Goal: Task Accomplishment & Management: Complete application form

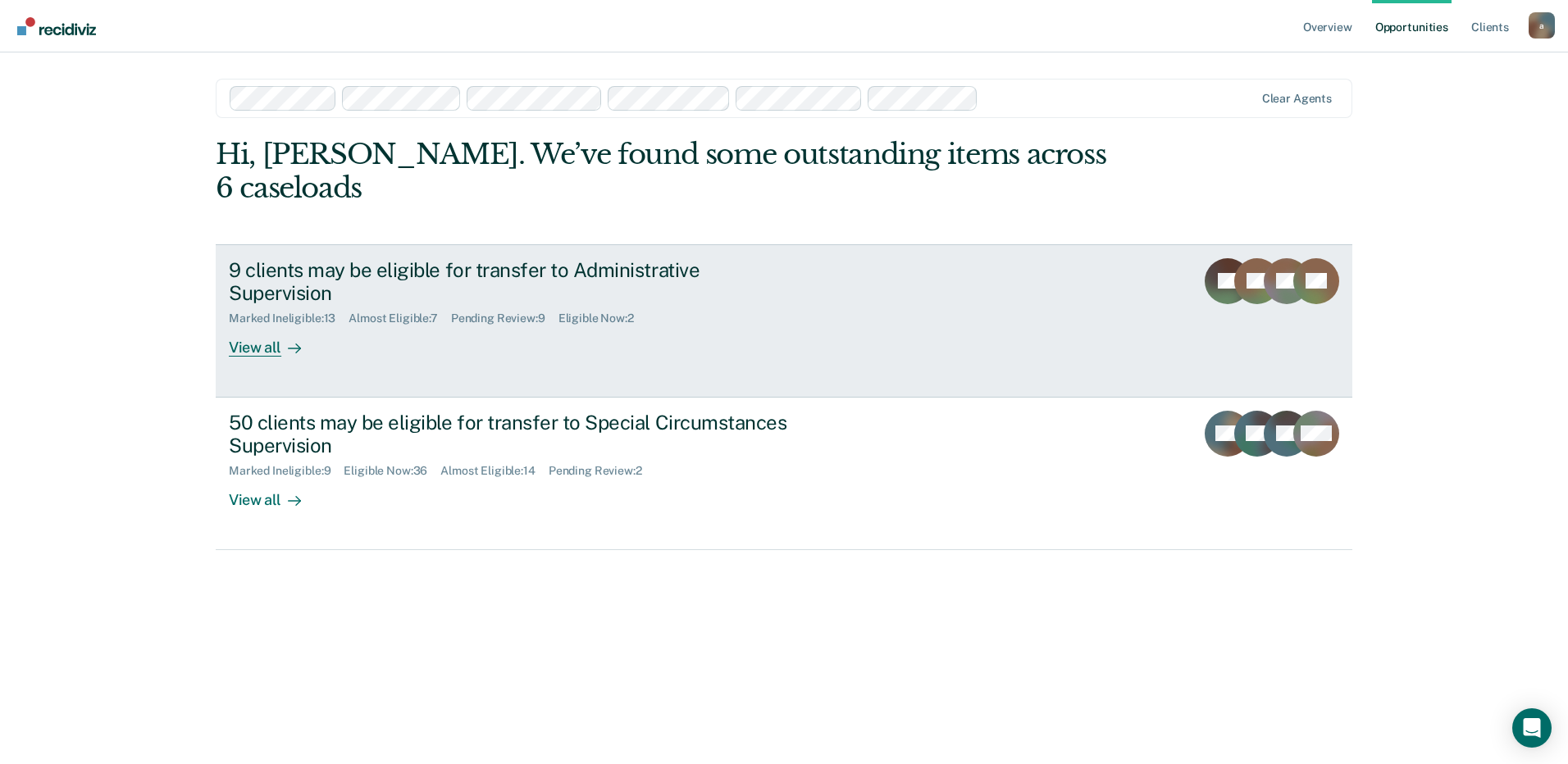
click at [604, 312] on div "Eligible Now : 2" at bounding box center [602, 319] width 89 height 14
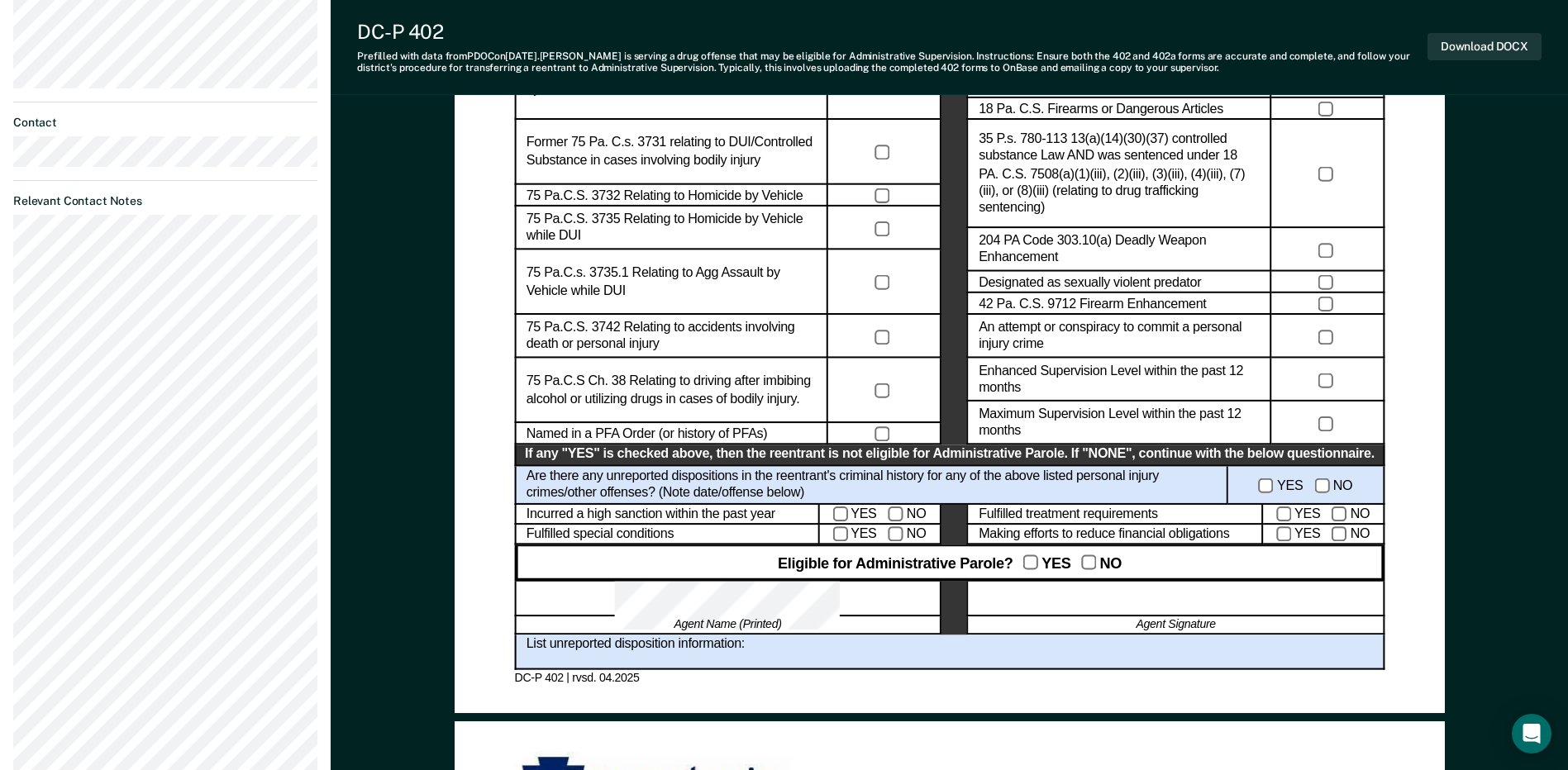
scroll to position [413, 0]
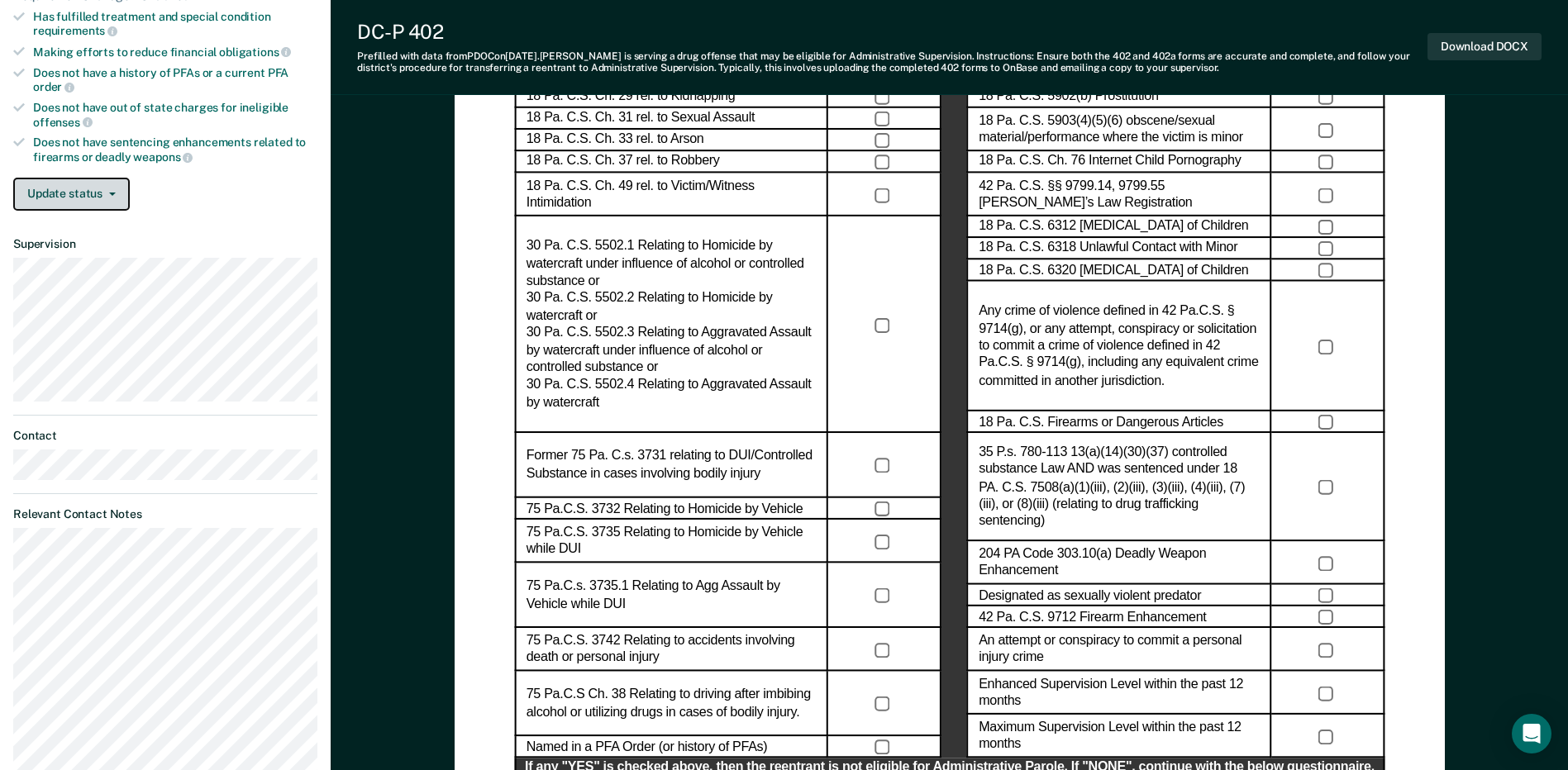
click at [119, 189] on button "Update status" at bounding box center [72, 194] width 117 height 33
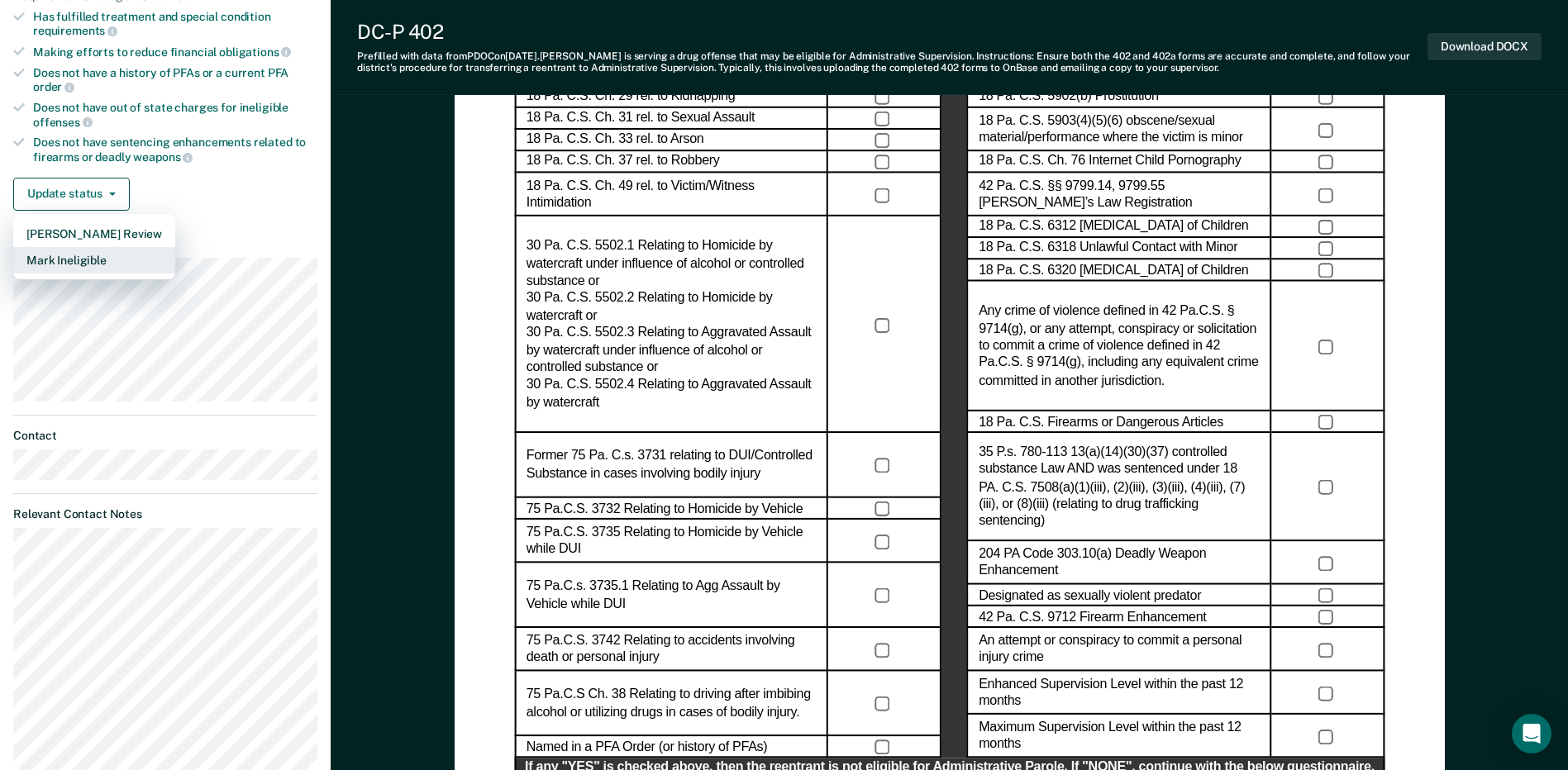
click at [100, 267] on button "Mark Ineligible" at bounding box center [94, 260] width 162 height 27
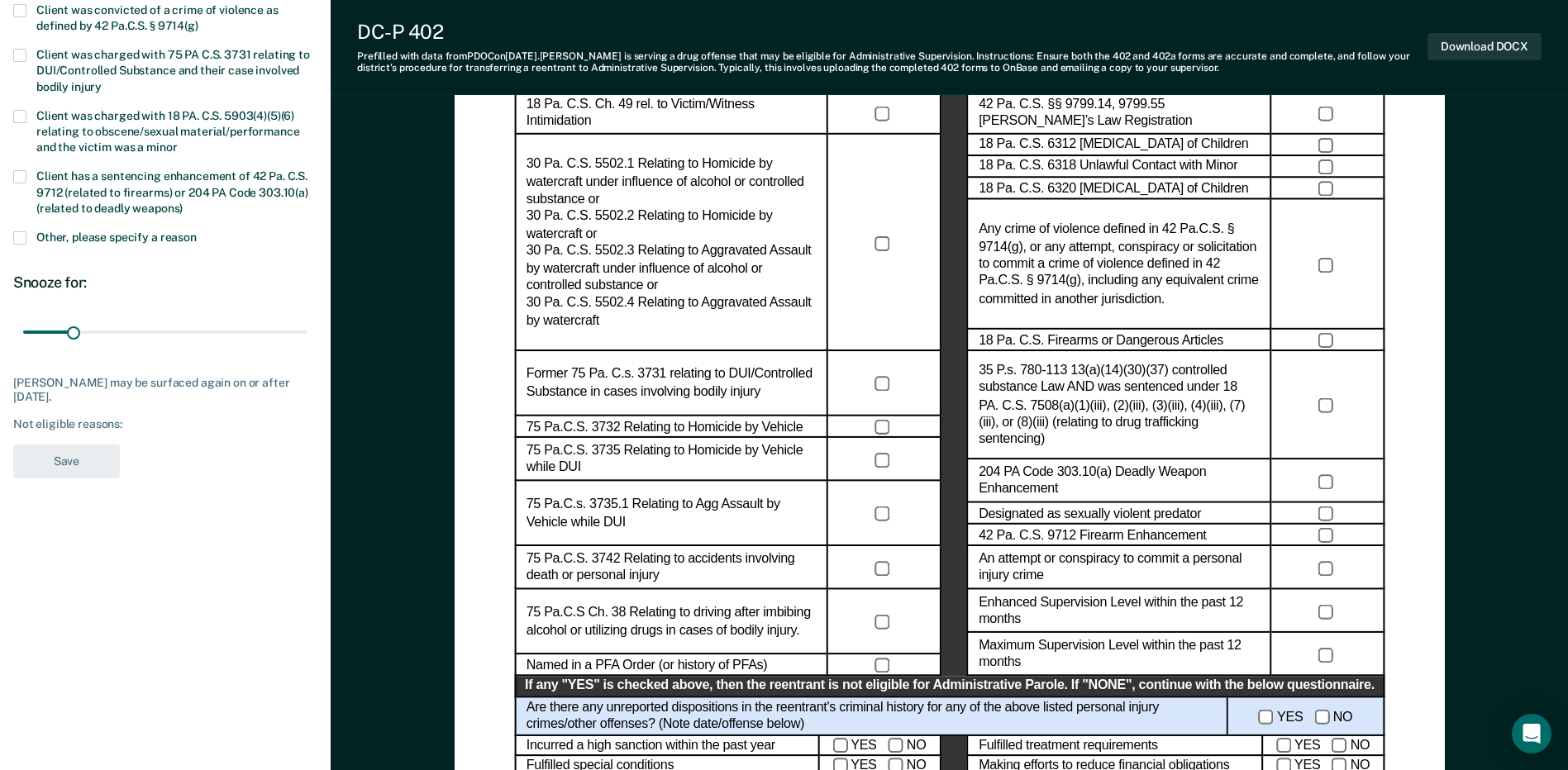
scroll to position [0, 0]
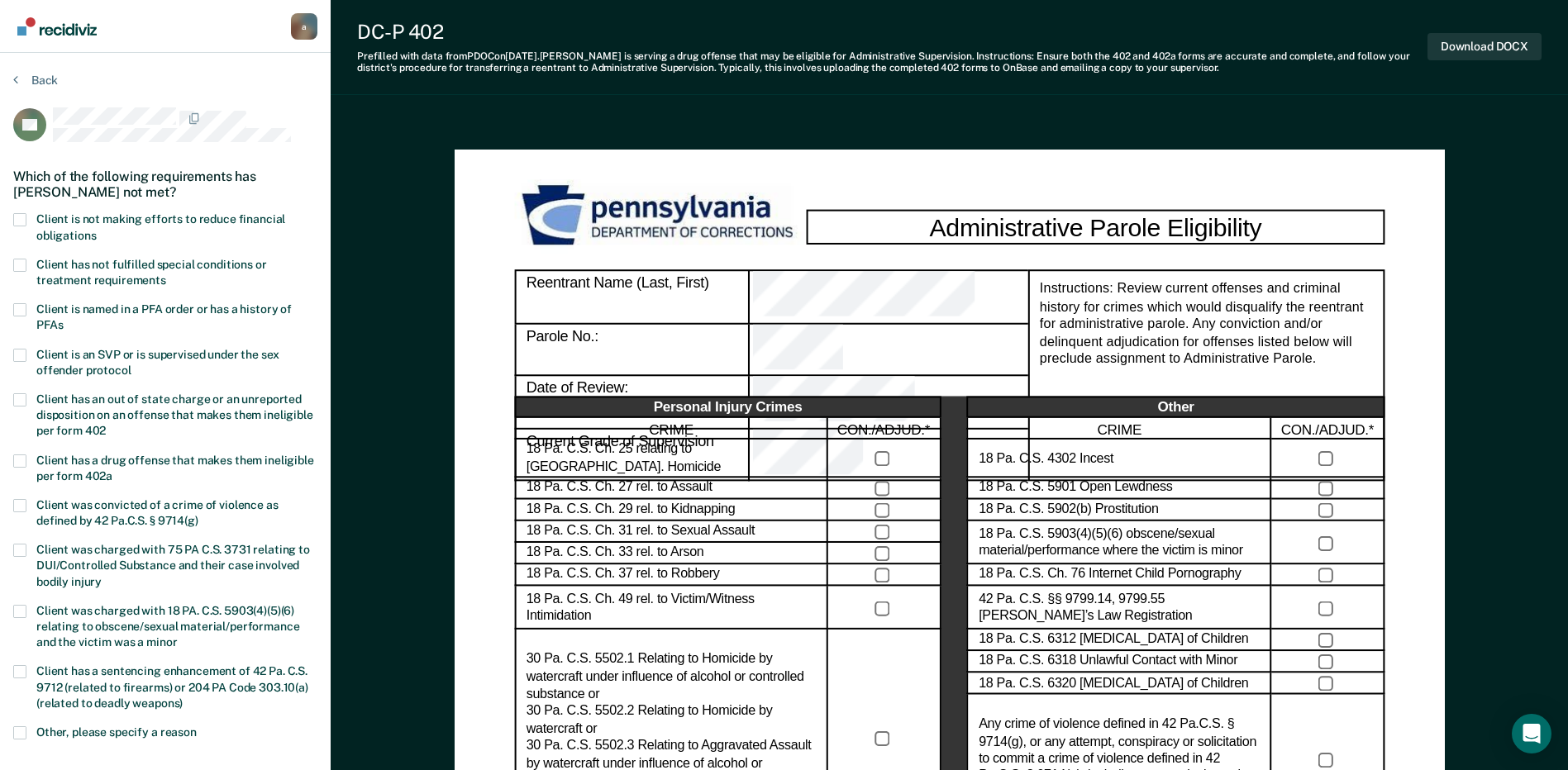
click at [123, 279] on span "Client has not fulfilled special conditions or treatment requirements" at bounding box center [151, 272] width 231 height 29
click at [166, 274] on input "Client has not fulfilled special conditions or treatment requirements" at bounding box center [166, 274] width 0 height 0
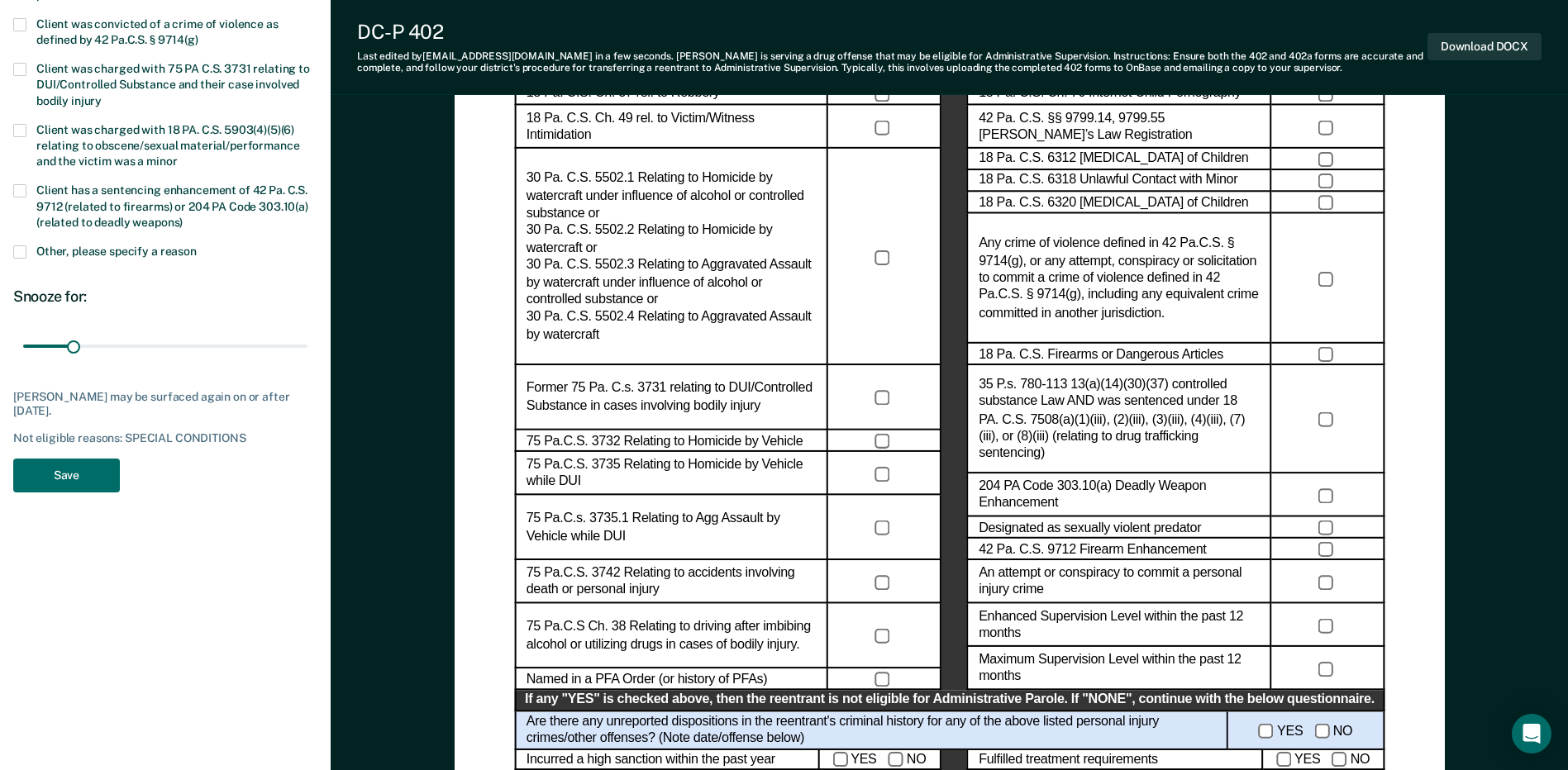
scroll to position [413, 0]
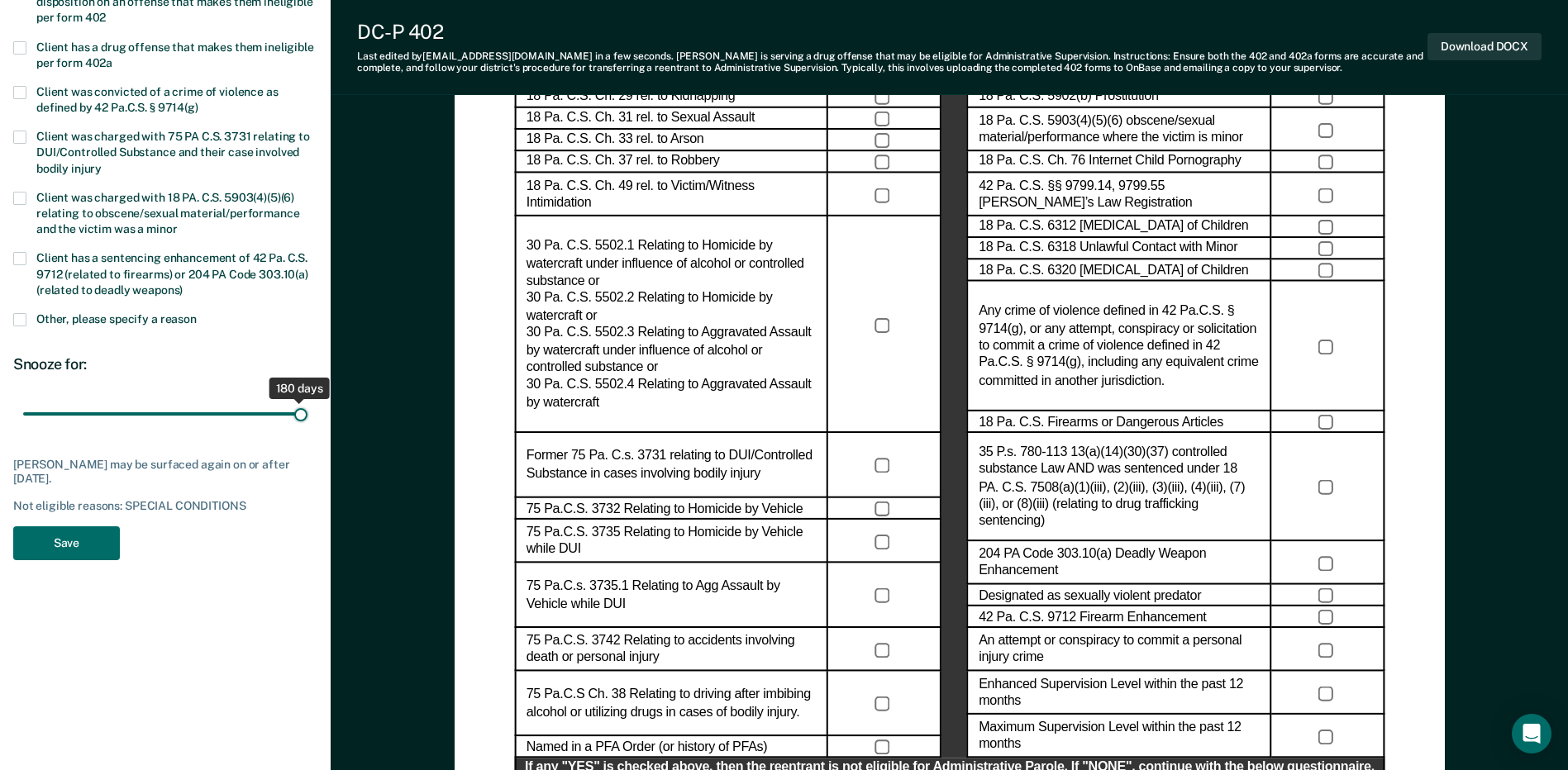
drag, startPoint x: 76, startPoint y: 412, endPoint x: 401, endPoint y: 434, distance: 325.7
type input "180"
click at [307, 429] on input "range" at bounding box center [165, 414] width 284 height 29
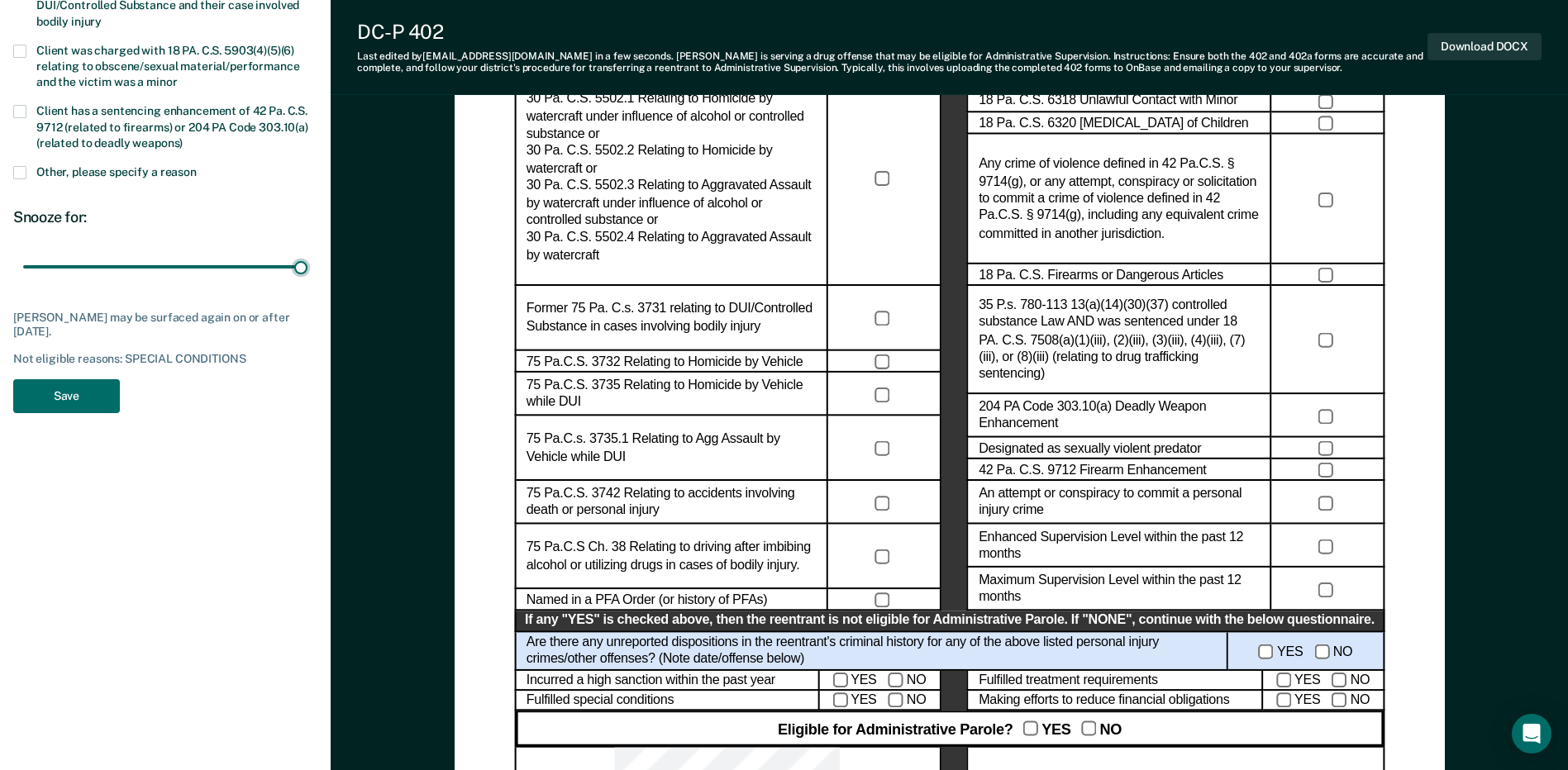
scroll to position [909, 0]
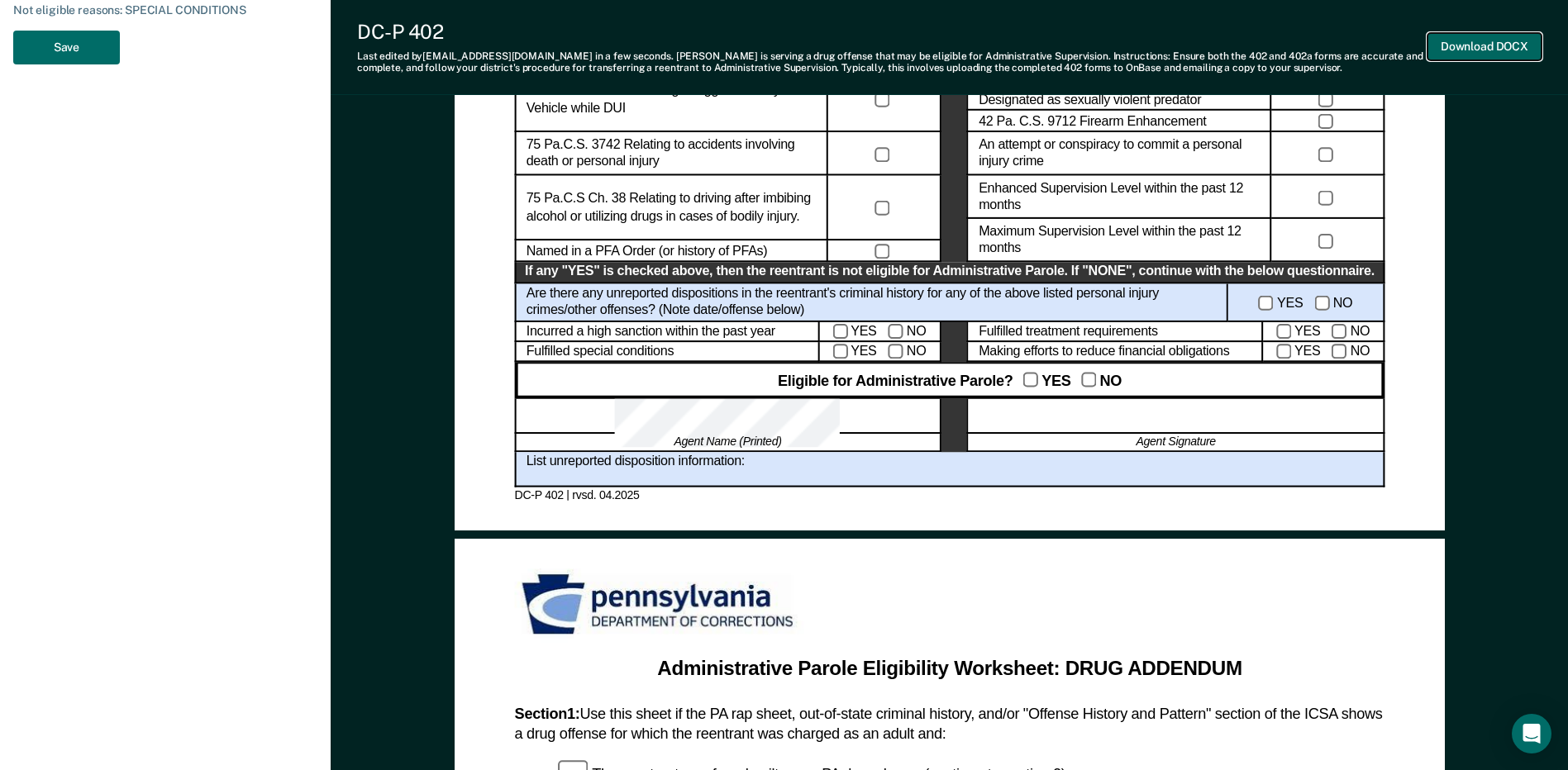
drag, startPoint x: 1496, startPoint y: 55, endPoint x: 1490, endPoint y: 61, distance: 8.5
click at [1496, 56] on button "Download DOCX" at bounding box center [1484, 46] width 114 height 27
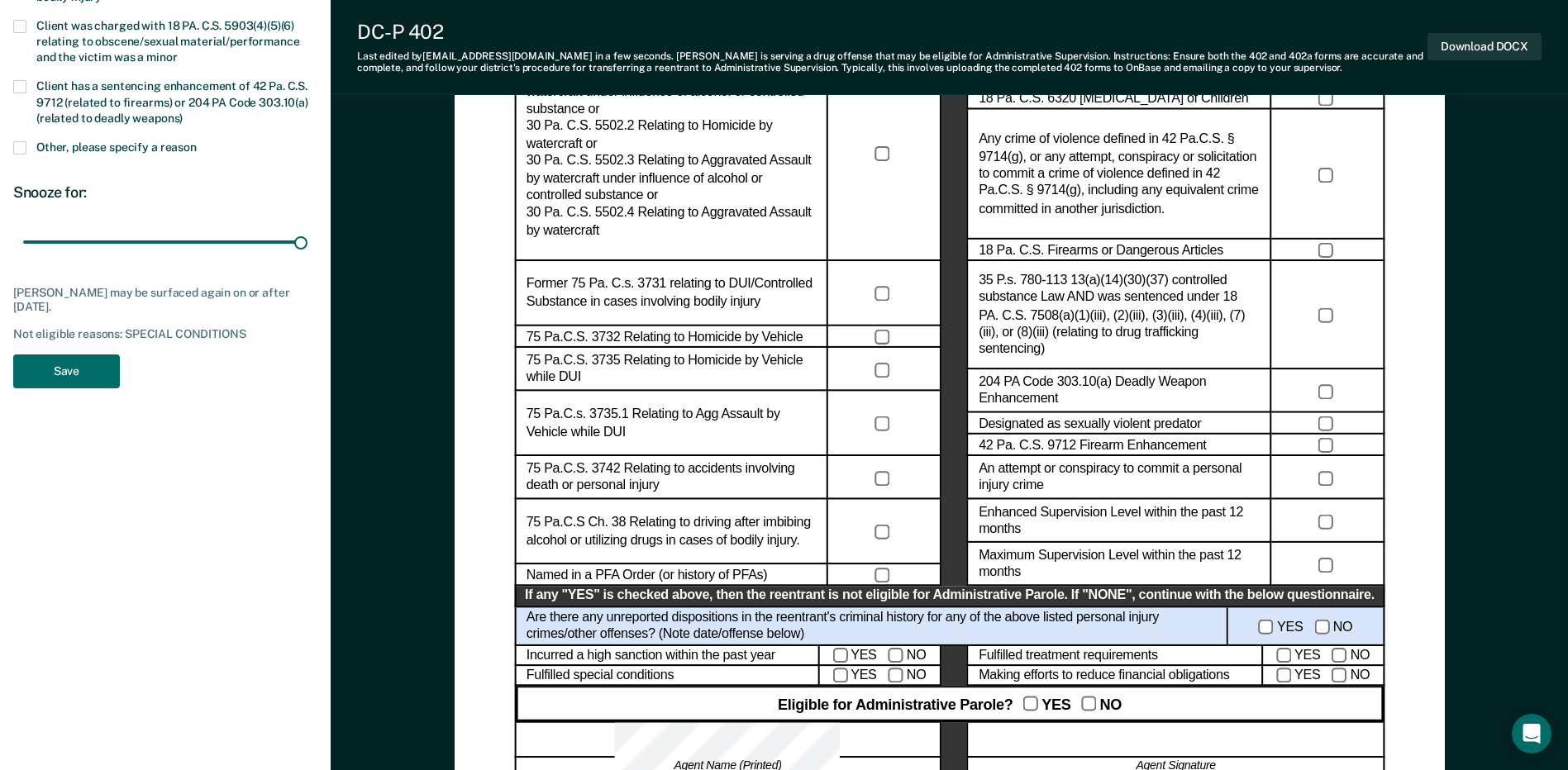
scroll to position [579, 0]
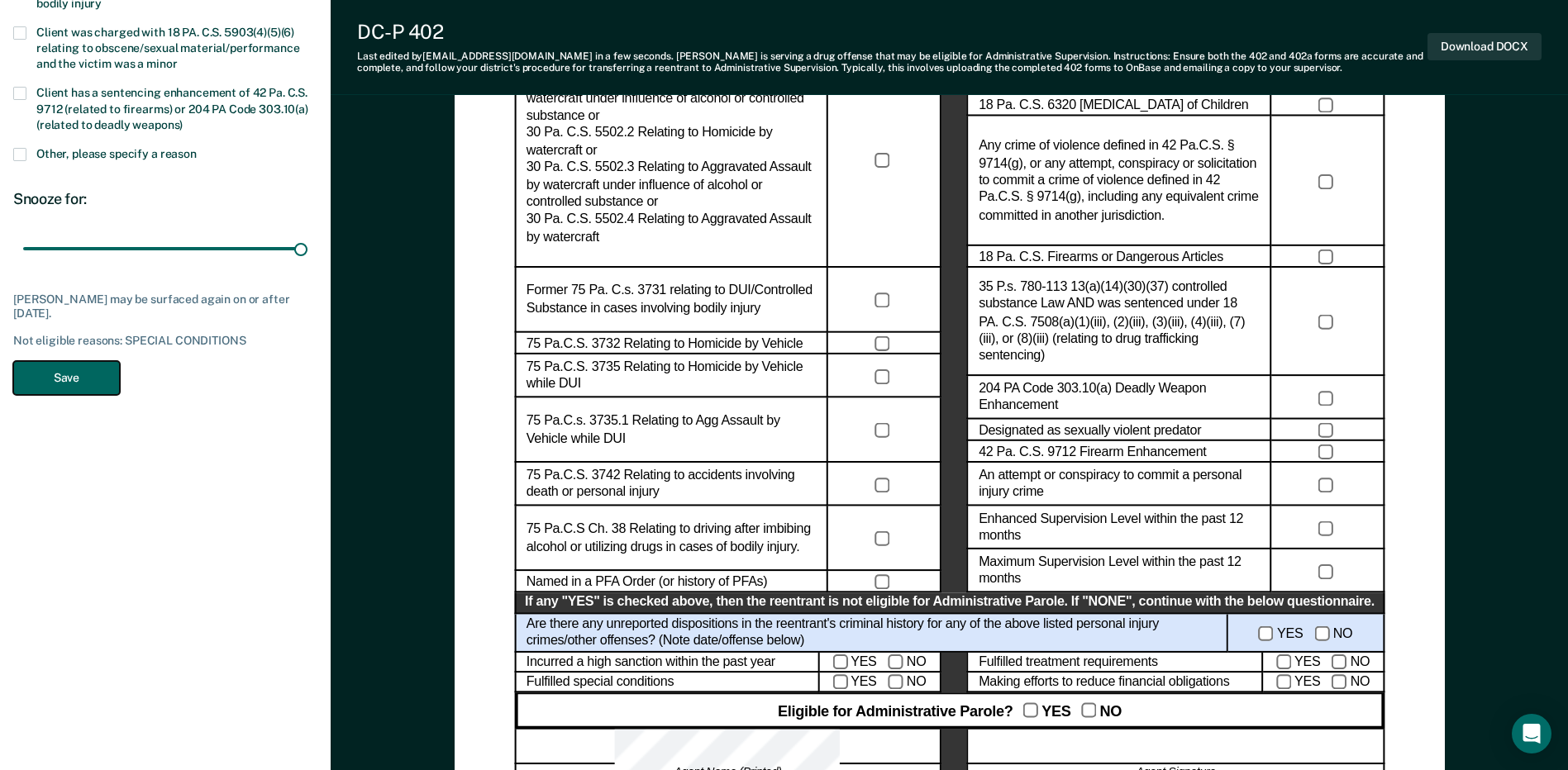
click at [63, 373] on button "Save" at bounding box center [66, 378] width 106 height 34
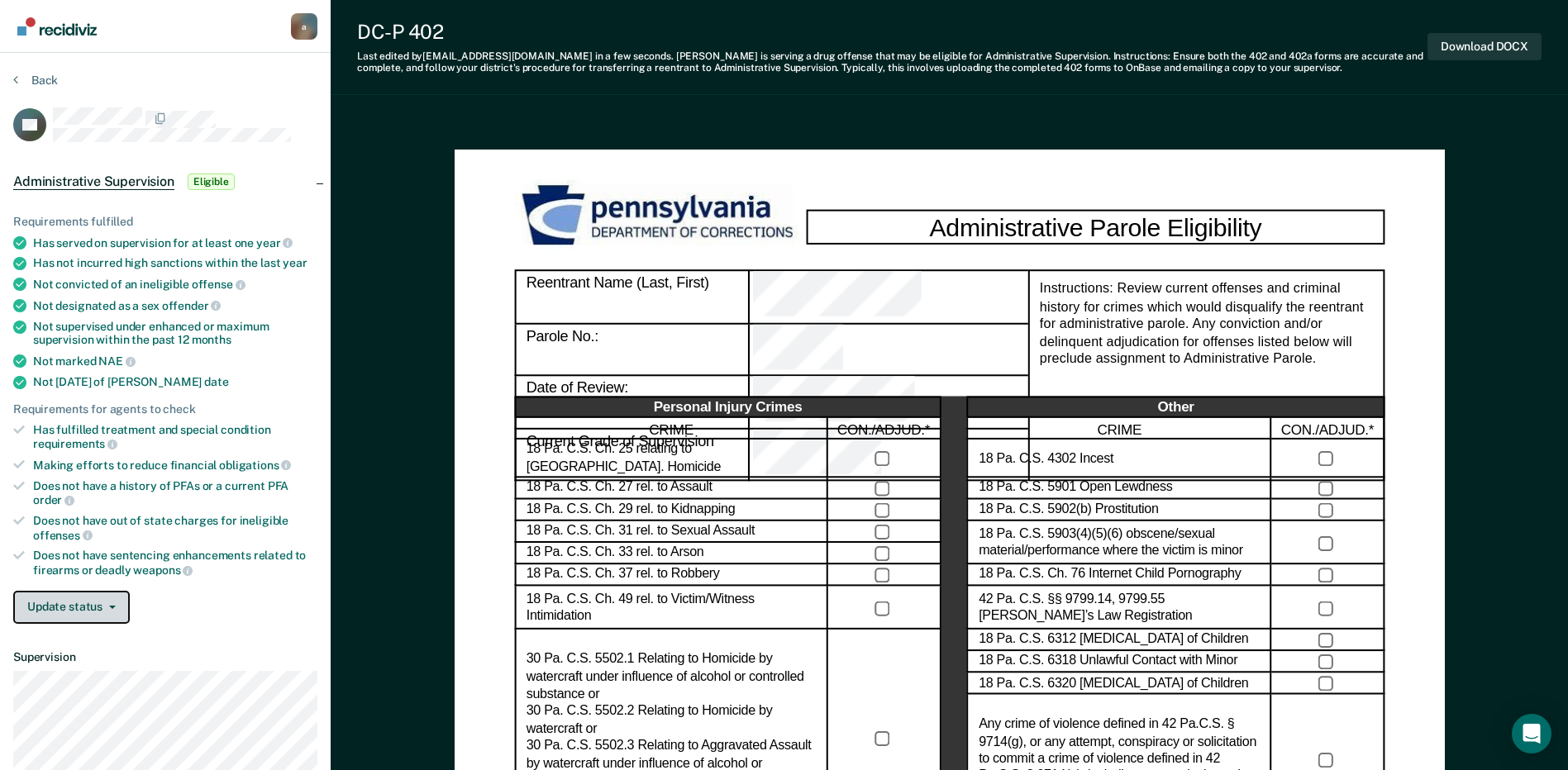
click at [35, 605] on button "Update status" at bounding box center [72, 607] width 117 height 33
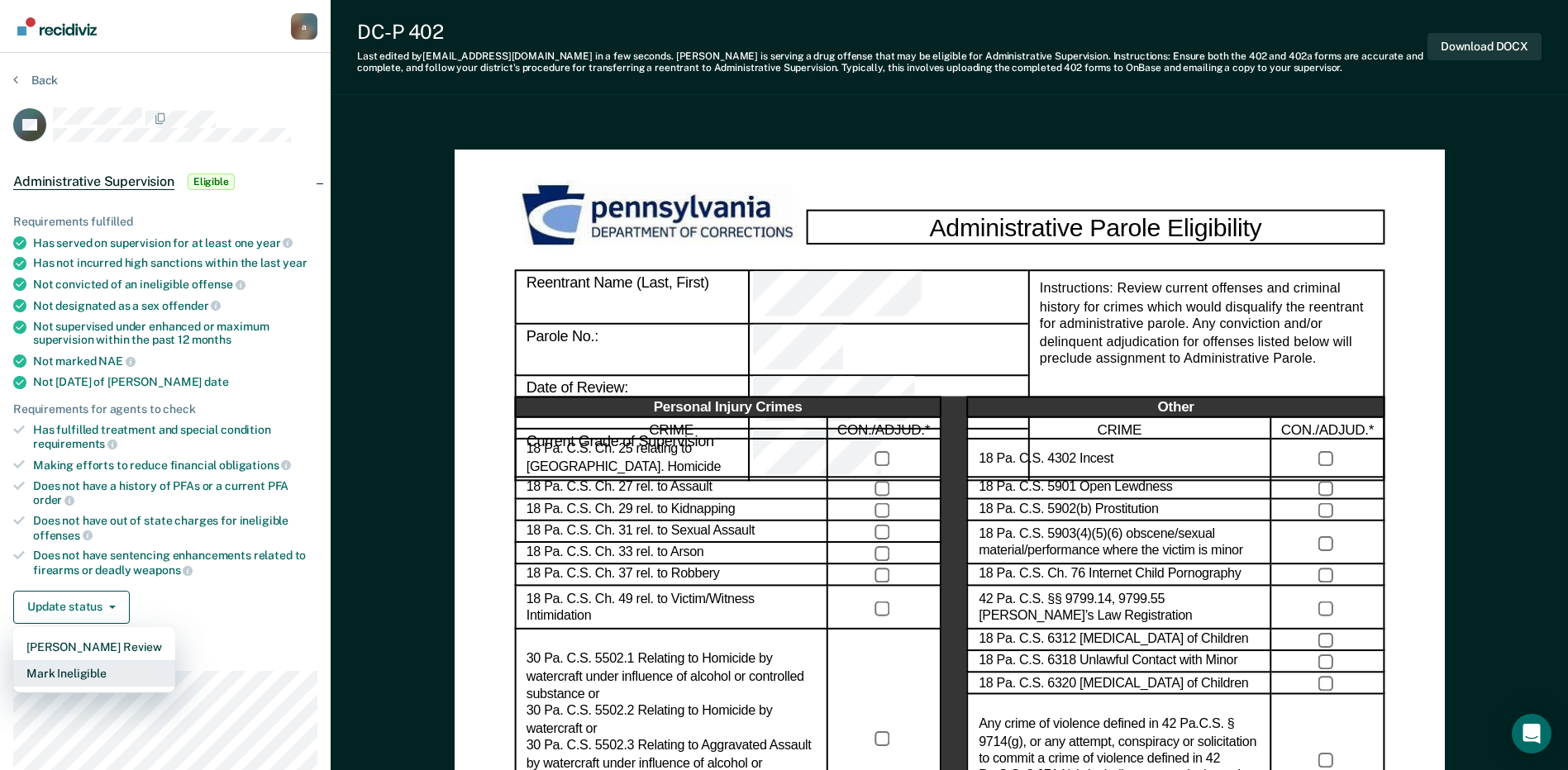
click at [65, 680] on button "Mark Ineligible" at bounding box center [94, 674] width 162 height 27
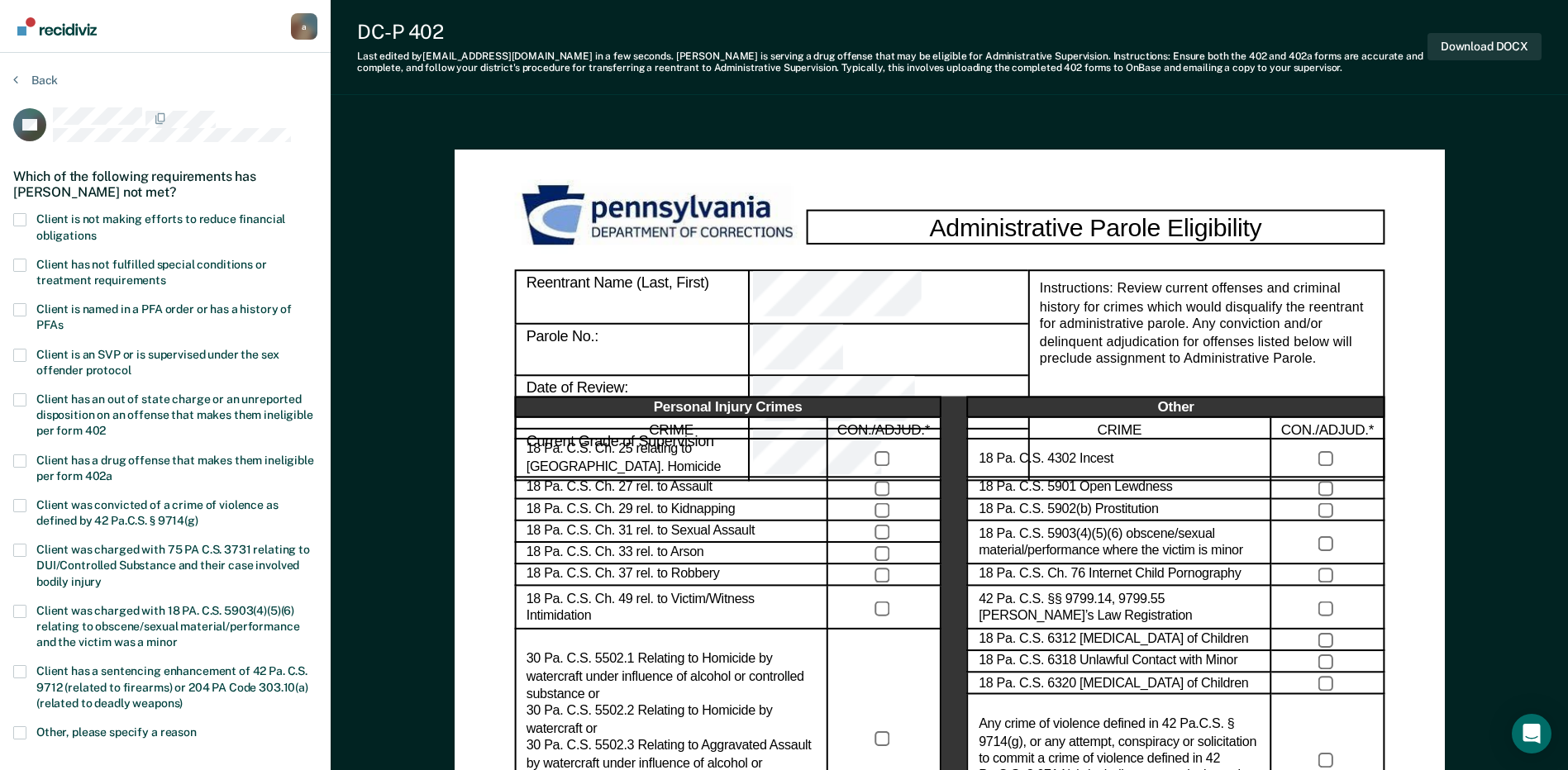
click at [23, 268] on span at bounding box center [19, 265] width 13 height 13
click at [166, 274] on input "Client has not fulfilled special conditions or treatment requirements" at bounding box center [166, 274] width 0 height 0
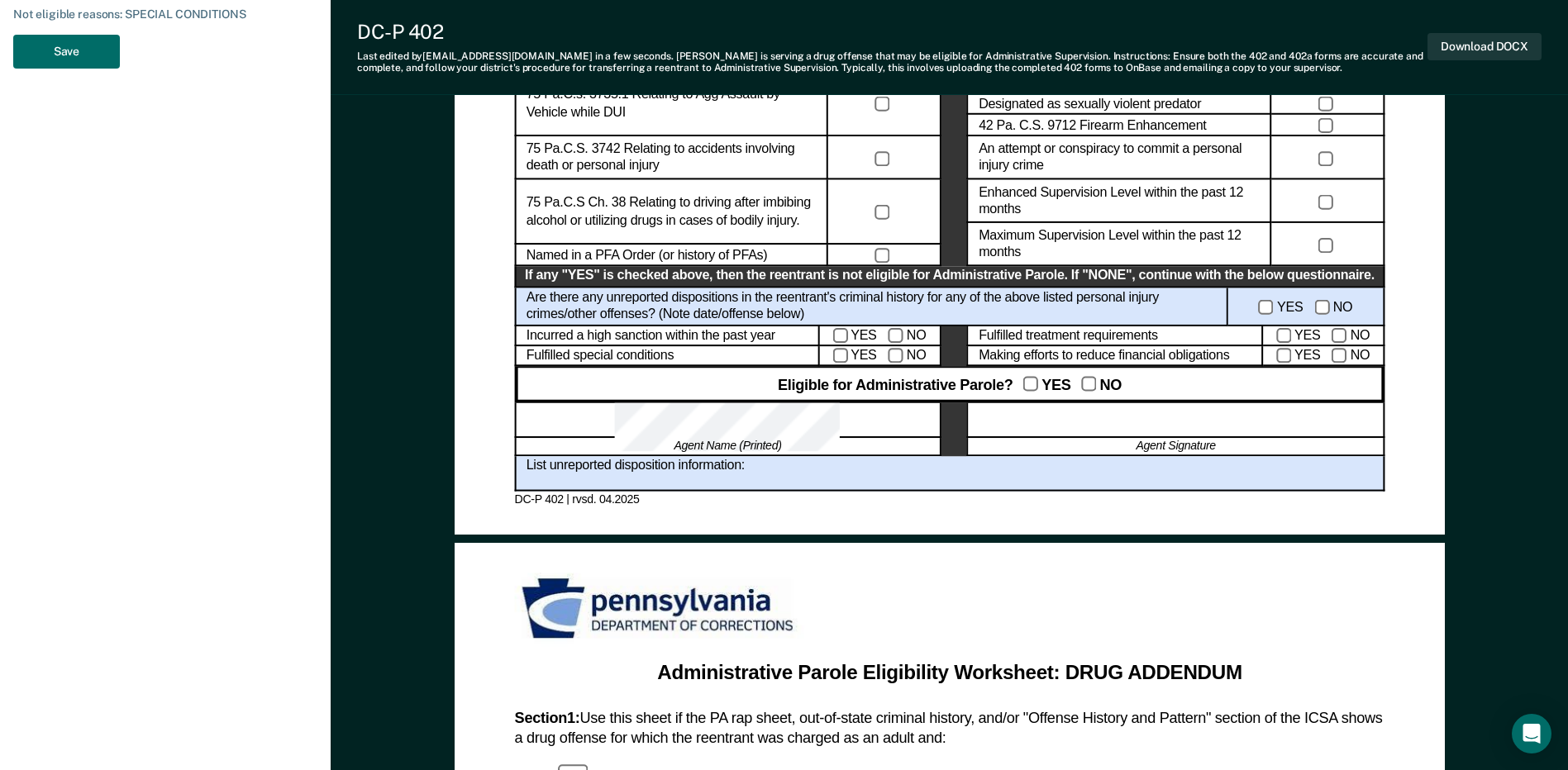
scroll to position [909, 0]
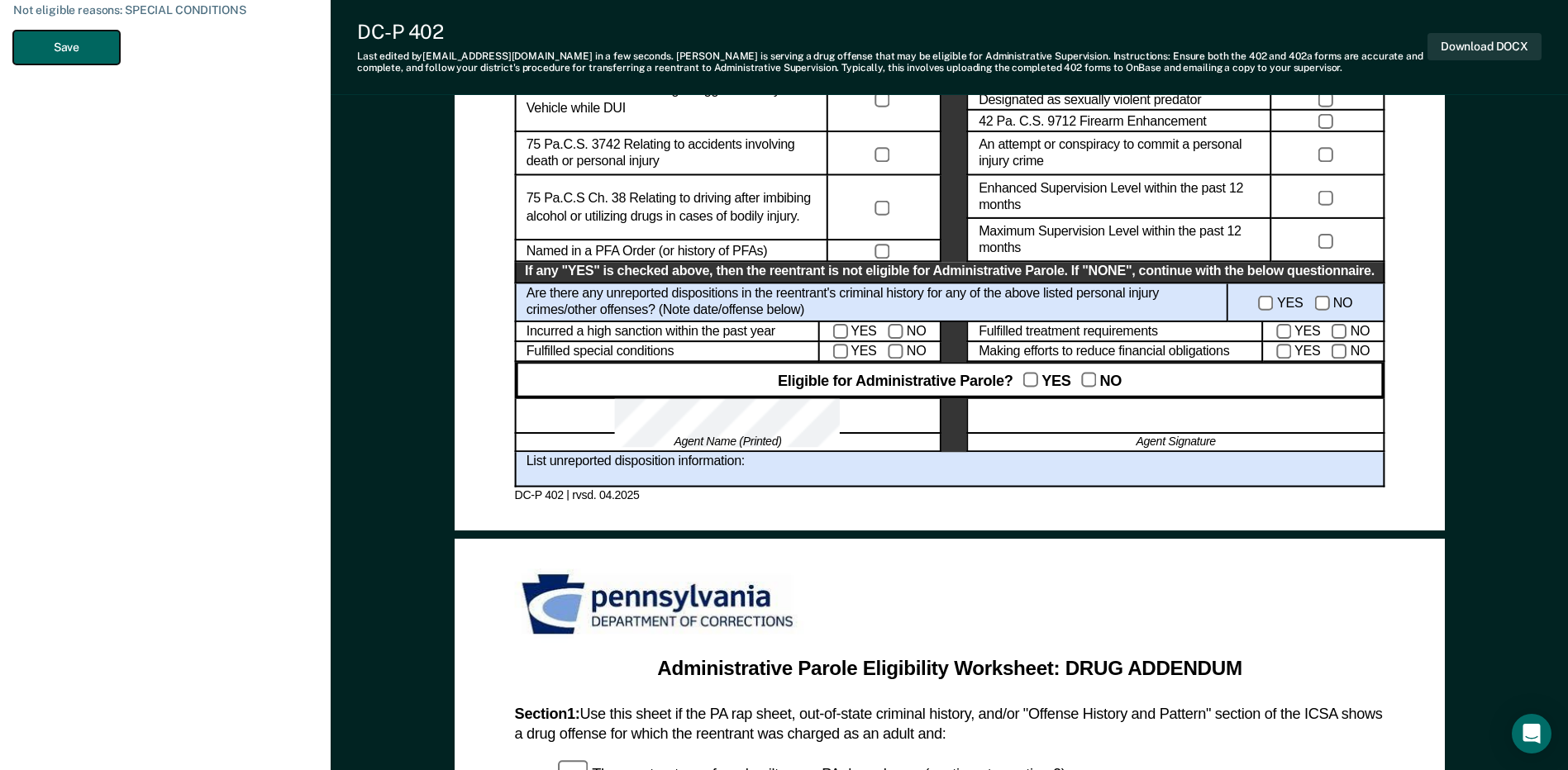
click at [85, 42] on button "Save" at bounding box center [66, 48] width 106 height 34
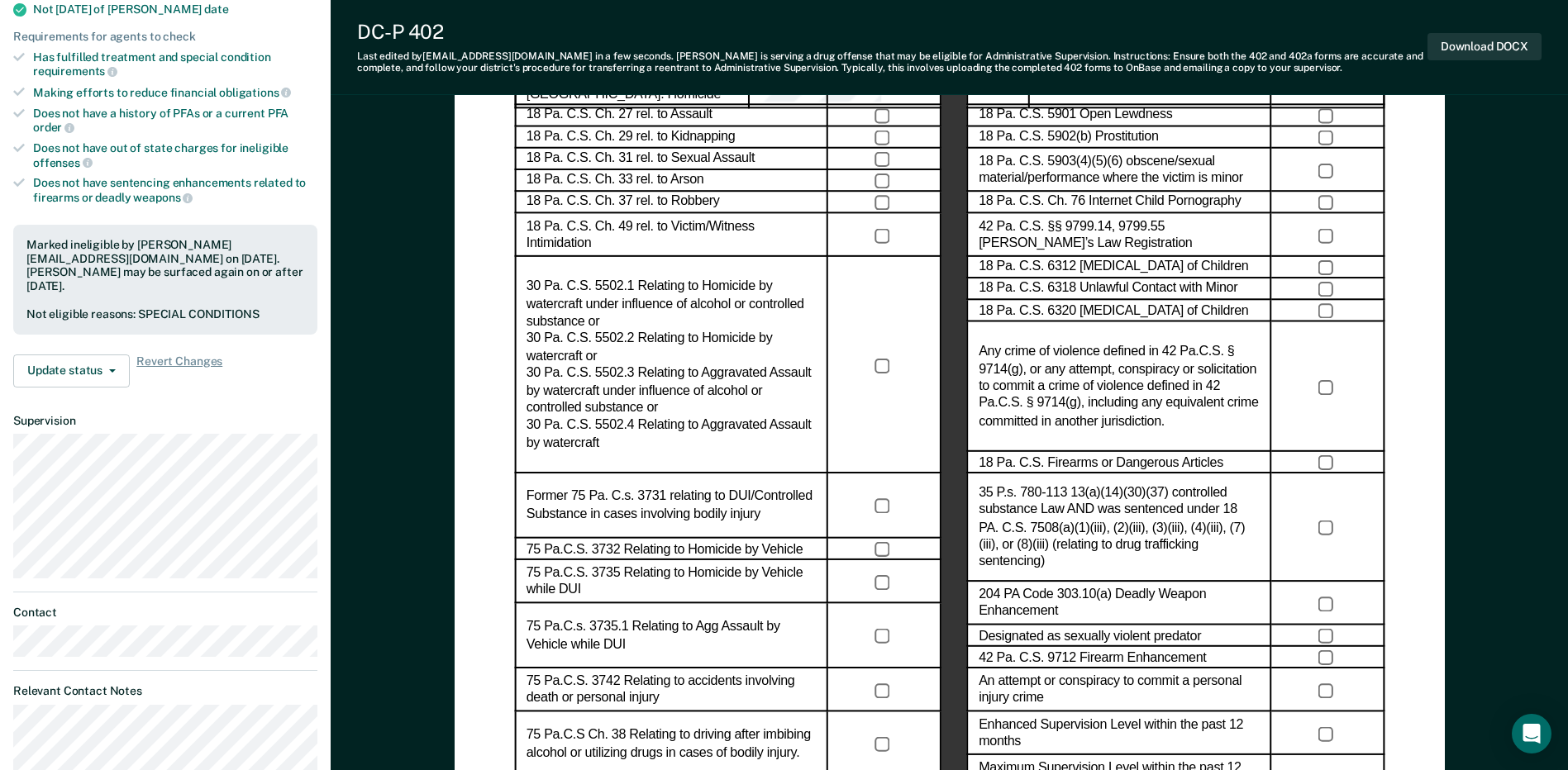
scroll to position [0, 0]
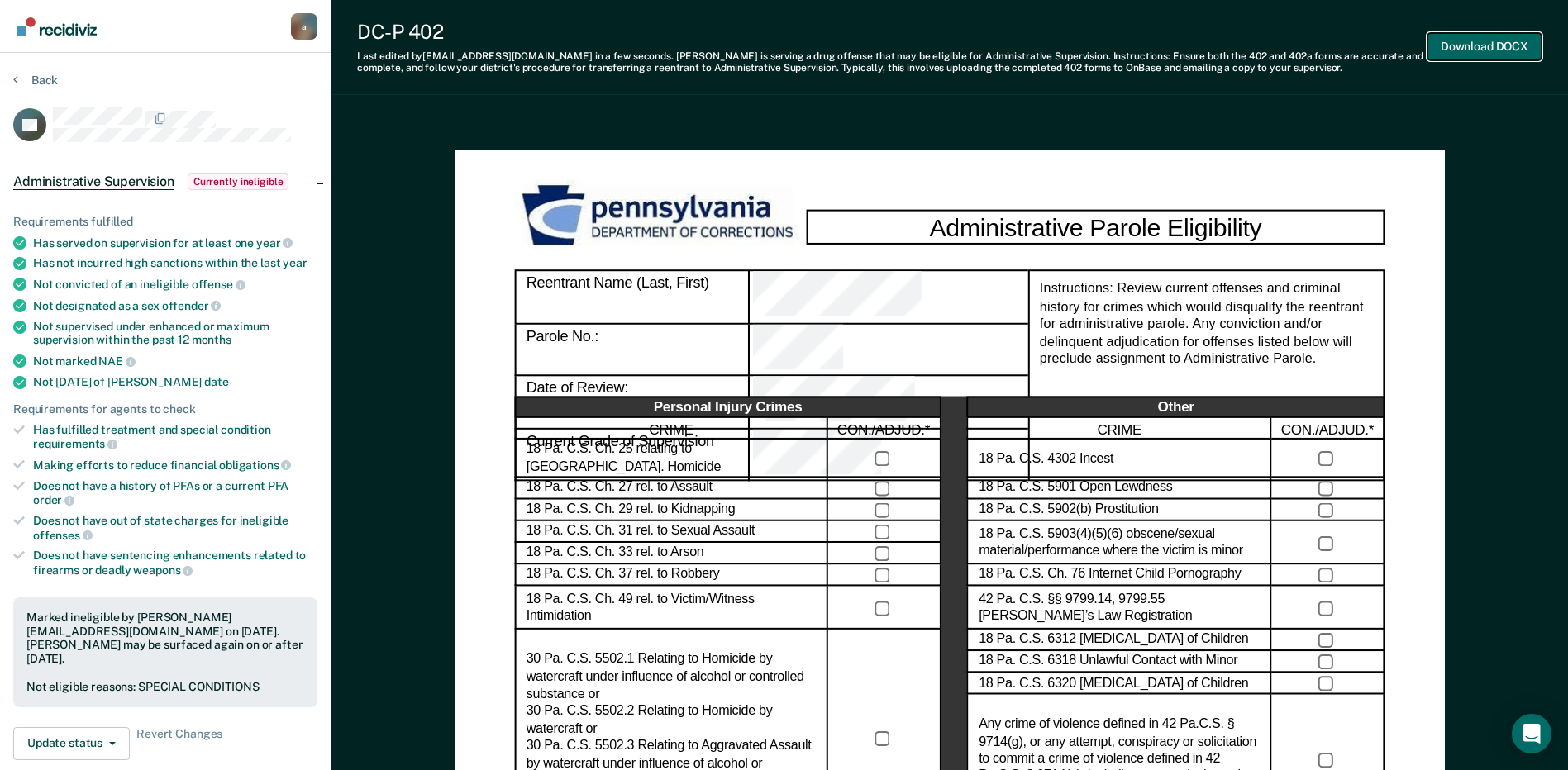
click at [1495, 52] on button "Download DOCX" at bounding box center [1484, 46] width 114 height 27
